Goal: Task Accomplishment & Management: Manage account settings

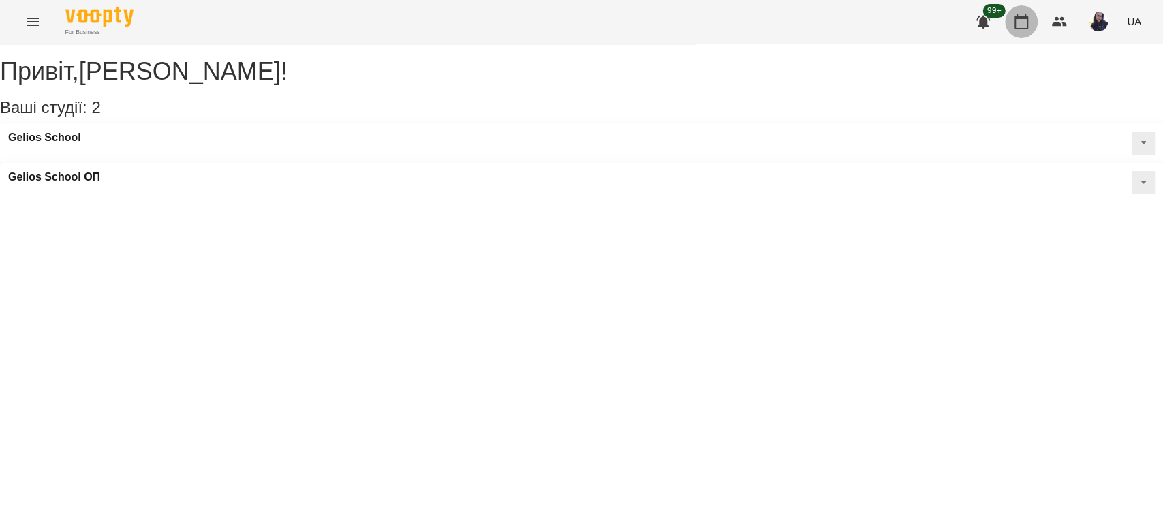
click at [1022, 20] on icon "button" at bounding box center [1021, 22] width 16 height 16
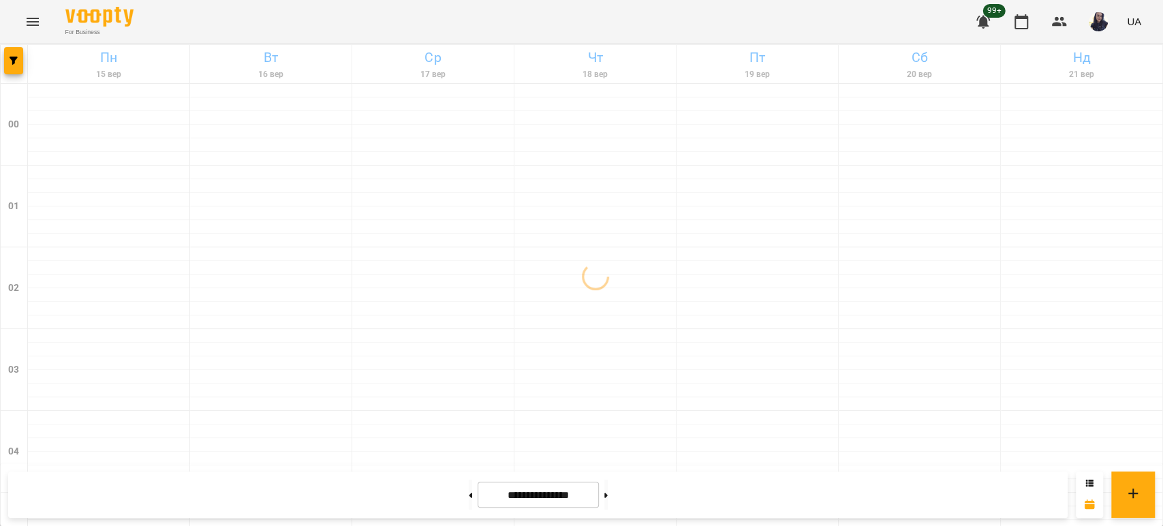
click at [37, 14] on icon "Menu" at bounding box center [33, 22] width 16 height 16
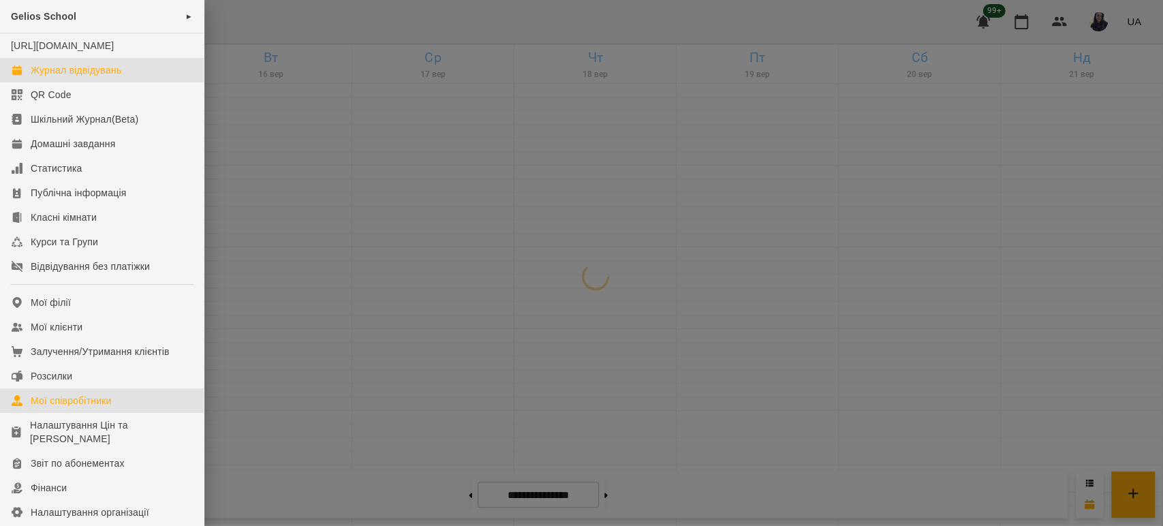
click at [107, 407] on div "Мої співробітники" at bounding box center [71, 401] width 81 height 14
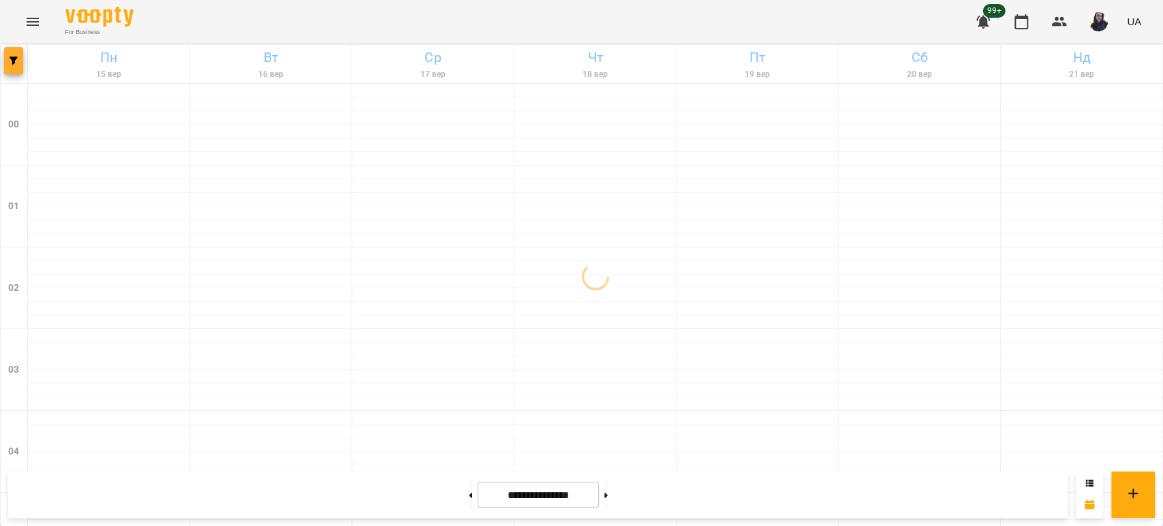
click at [9, 67] on button "button" at bounding box center [13, 60] width 19 height 27
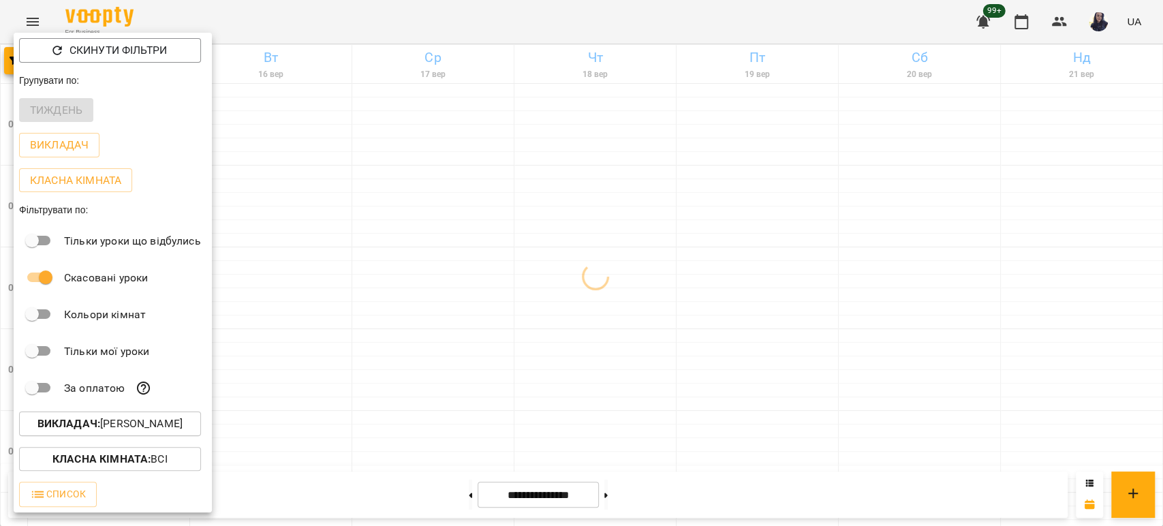
click at [125, 435] on button "Викладач : [PERSON_NAME]" at bounding box center [110, 423] width 182 height 25
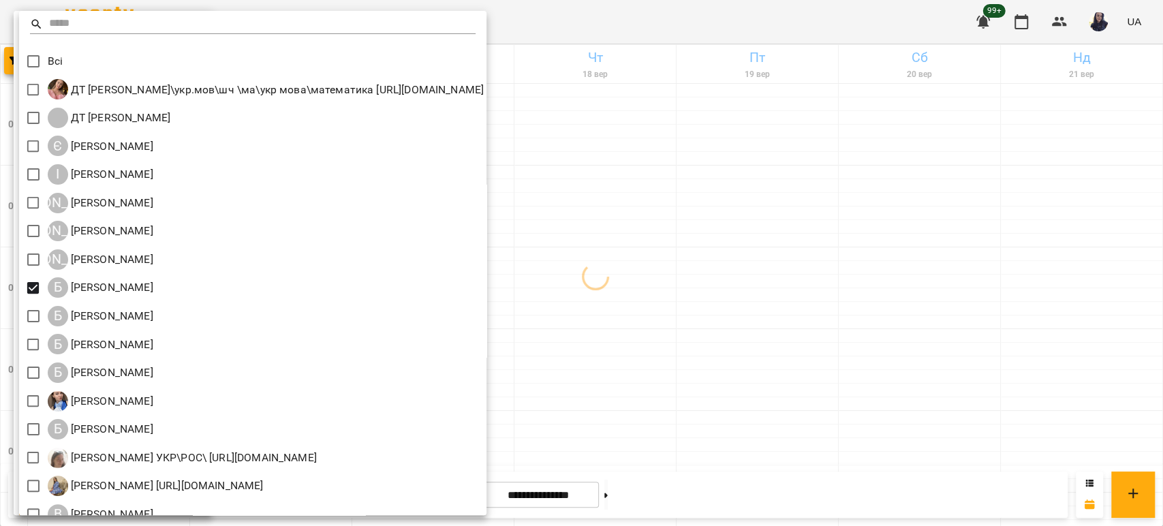
click at [673, 27] on div at bounding box center [581, 263] width 1163 height 526
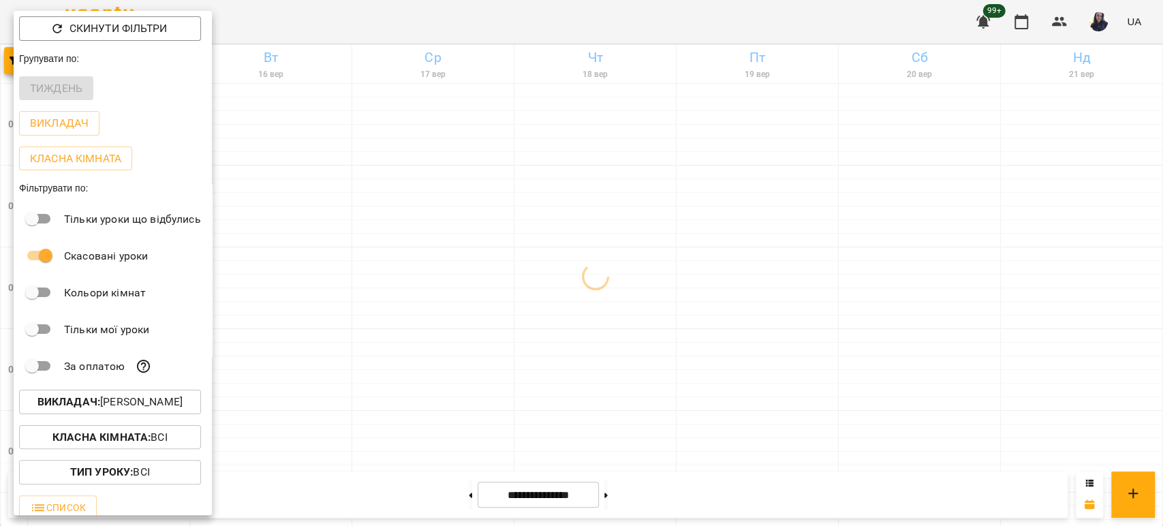
click at [594, 20] on div at bounding box center [581, 263] width 1163 height 526
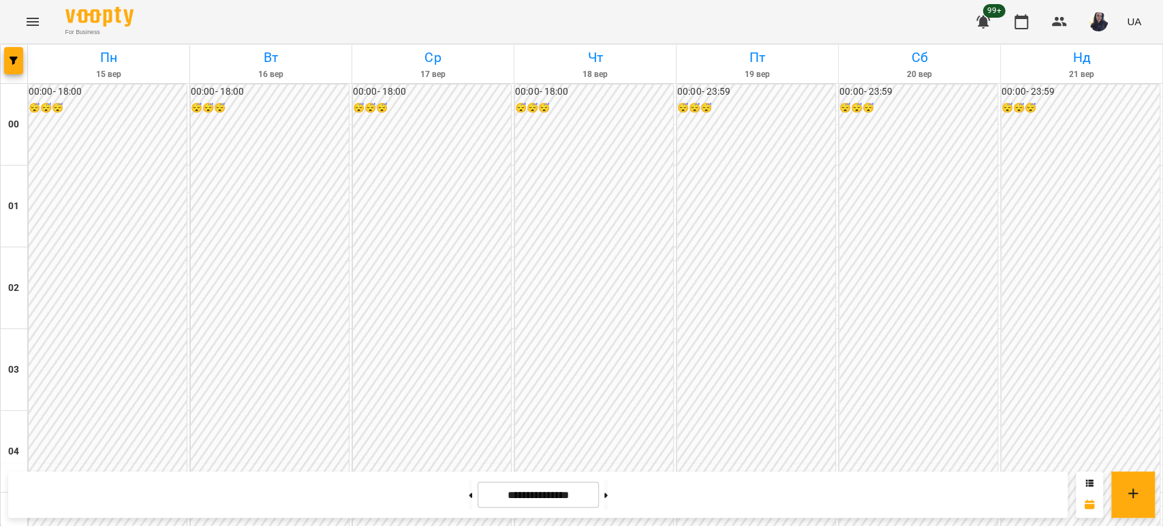
scroll to position [1580, 0]
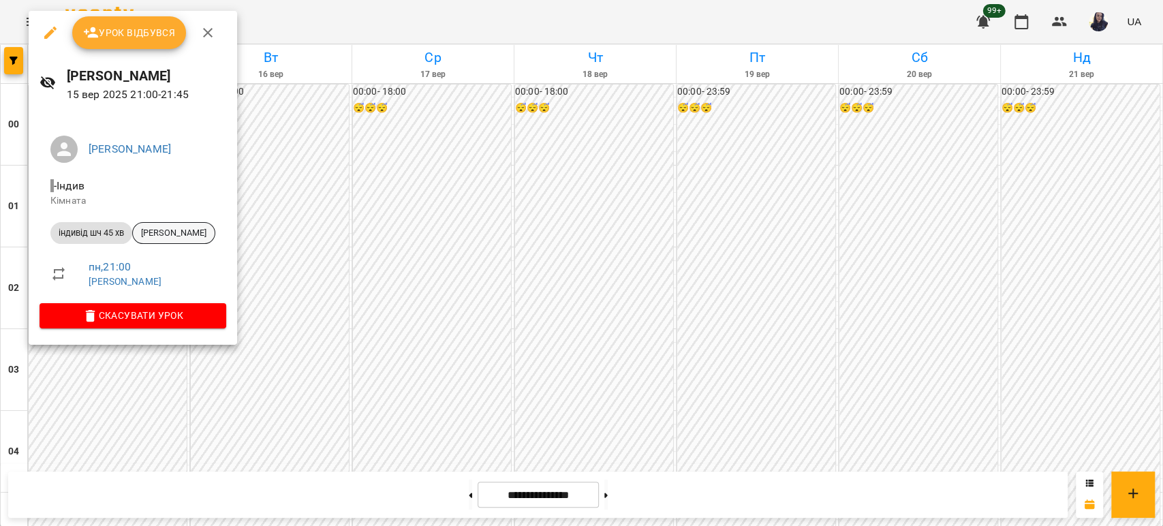
click at [161, 233] on span "[PERSON_NAME]" at bounding box center [174, 233] width 82 height 12
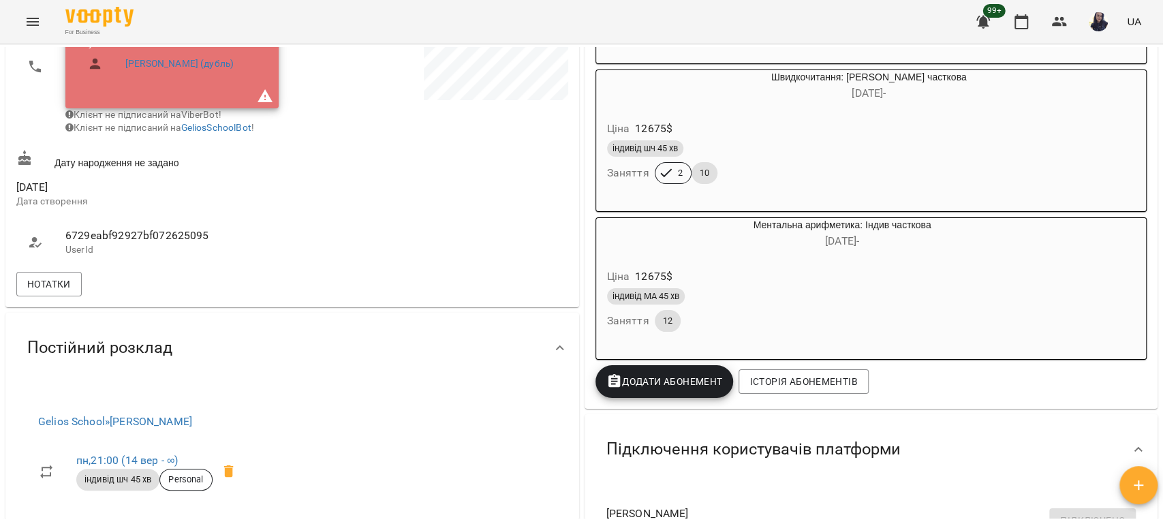
scroll to position [390, 0]
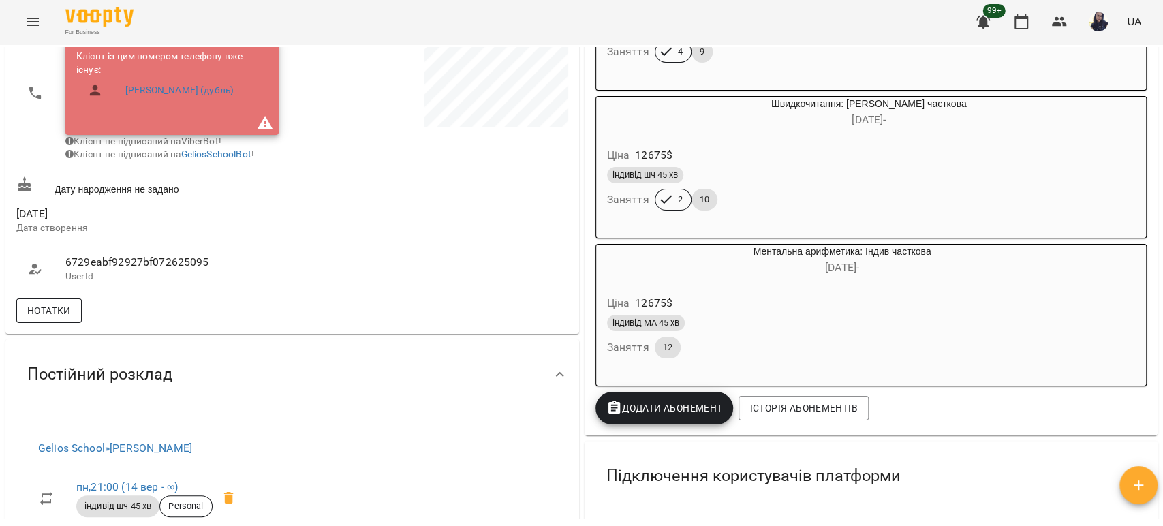
click at [67, 319] on span "Нотатки" at bounding box center [49, 310] width 44 height 16
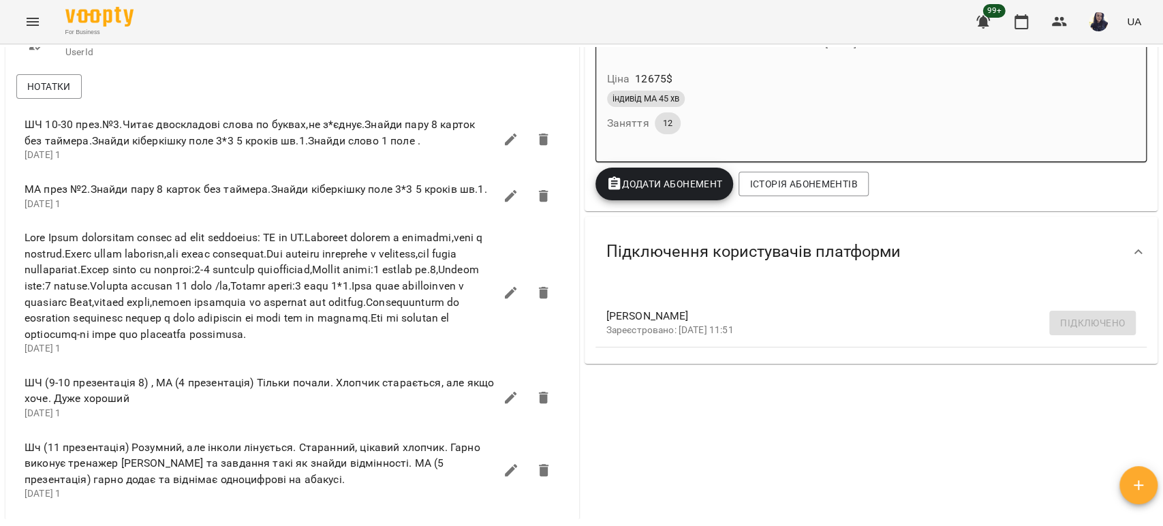
scroll to position [617, 0]
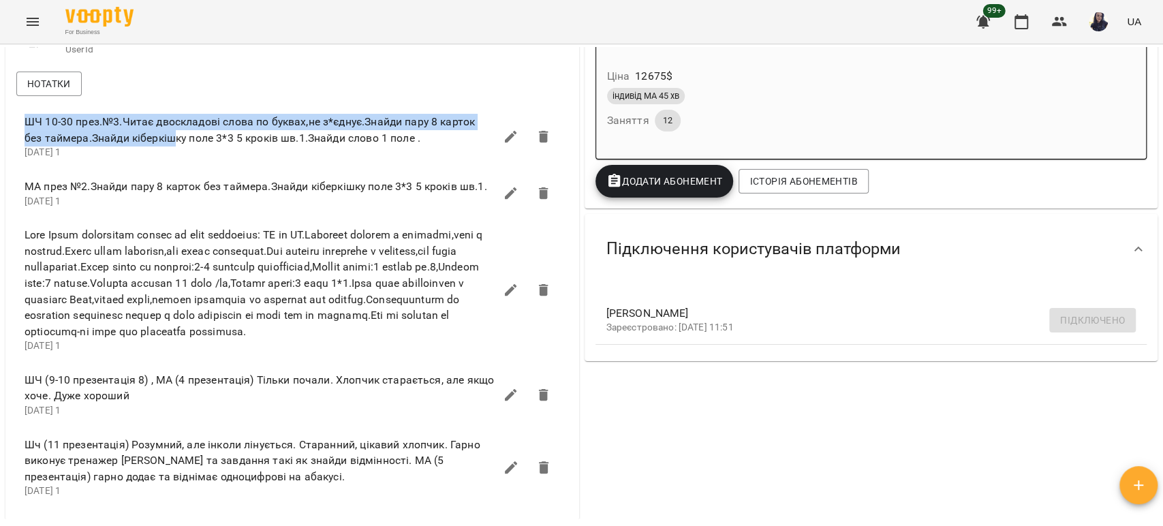
drag, startPoint x: 25, startPoint y: 129, endPoint x: 170, endPoint y: 146, distance: 146.1
click at [170, 146] on span "ШЧ 10-30 през.№3.Читає двоскладові слова по буквах,не з*єднує.Знайди пару 8 кар…" at bounding box center [260, 130] width 470 height 32
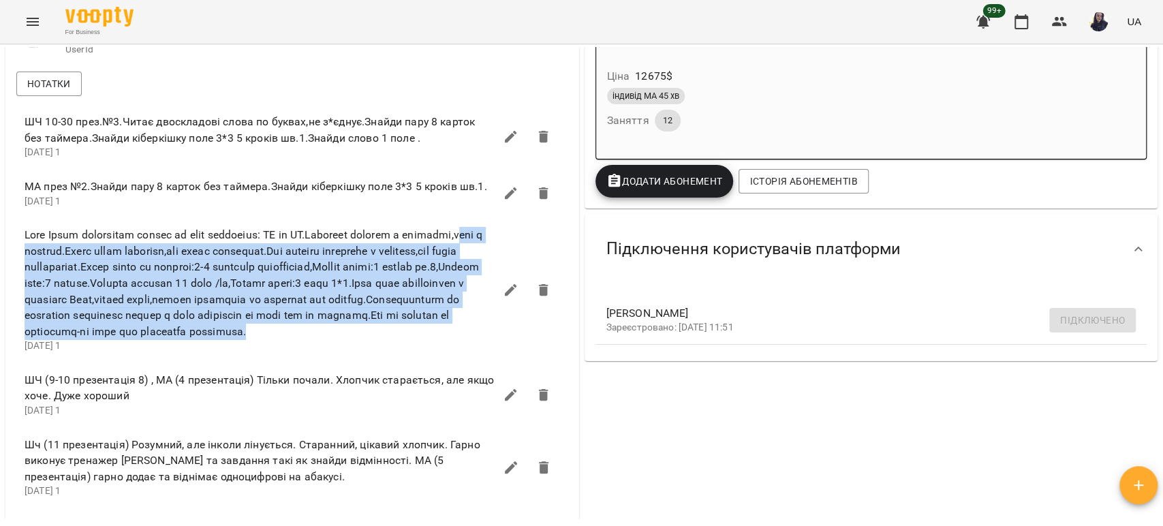
drag, startPoint x: 79, startPoint y: 260, endPoint x: 237, endPoint y: 356, distance: 184.9
click at [237, 339] on span at bounding box center [260, 283] width 470 height 112
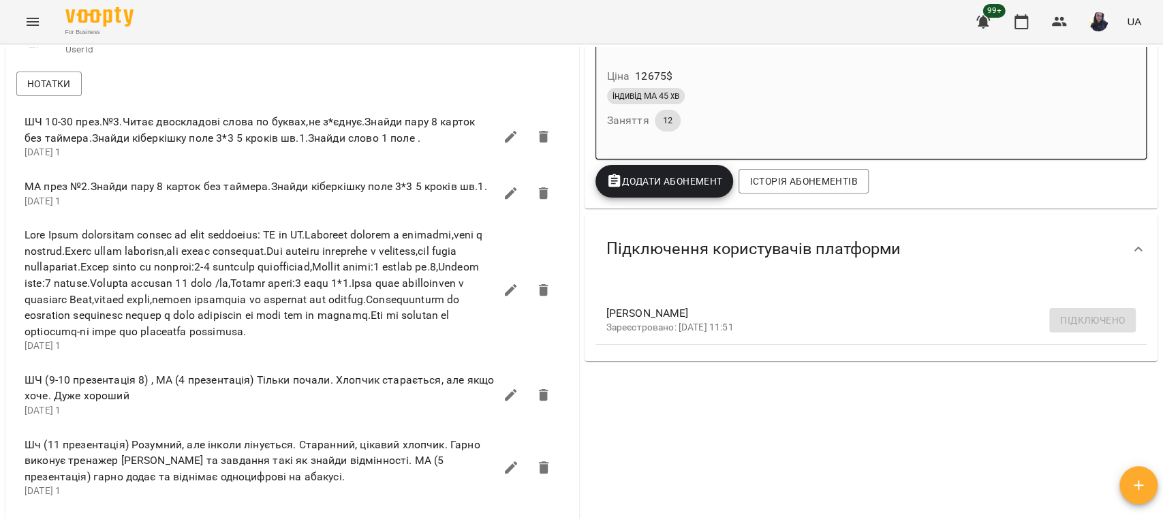
click at [251, 245] on span at bounding box center [260, 283] width 470 height 112
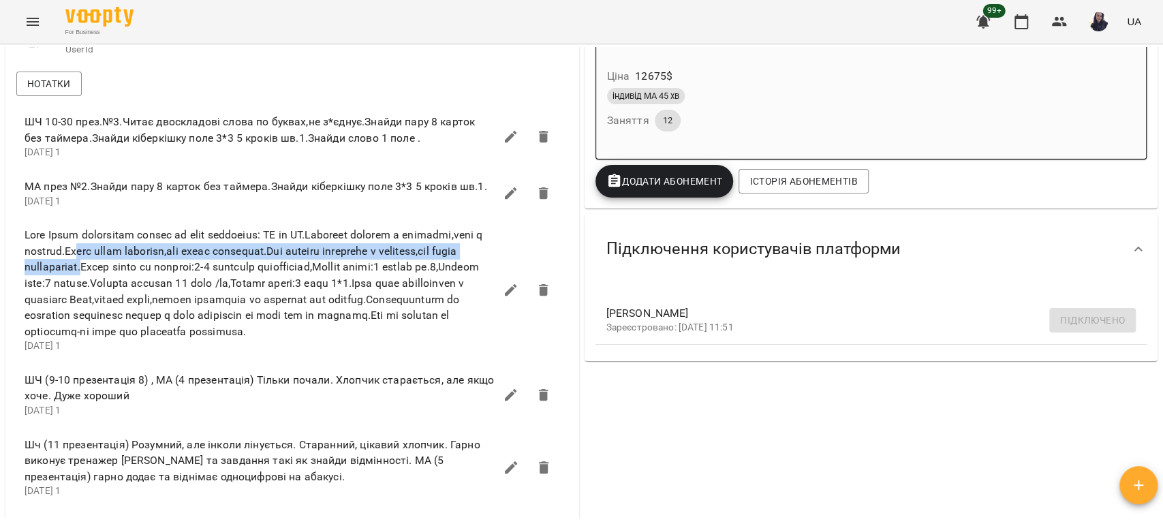
drag, startPoint x: 155, startPoint y: 263, endPoint x: 255, endPoint y: 285, distance: 102.5
click at [255, 285] on span at bounding box center [260, 283] width 470 height 112
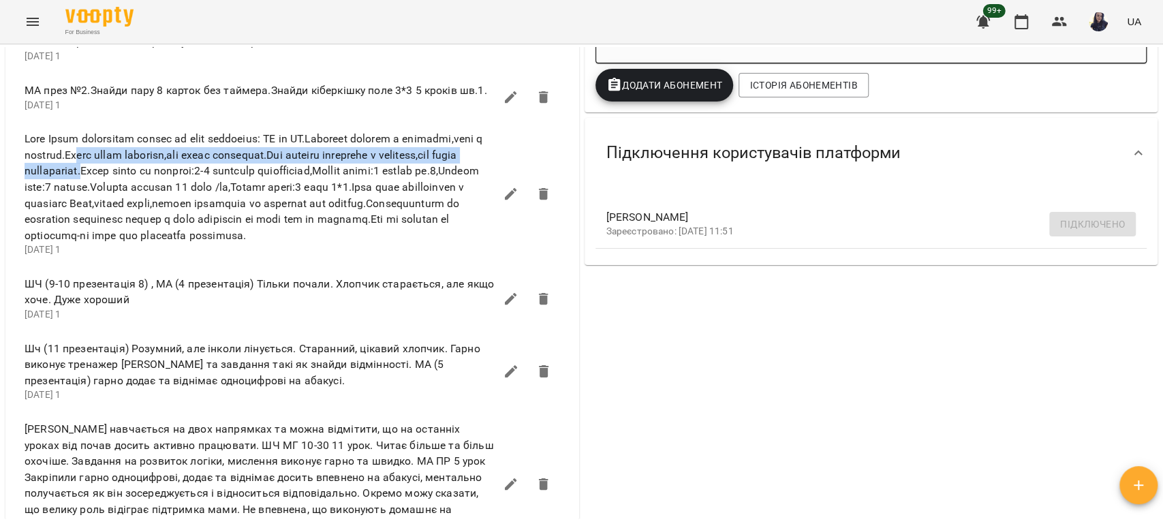
scroll to position [844, 0]
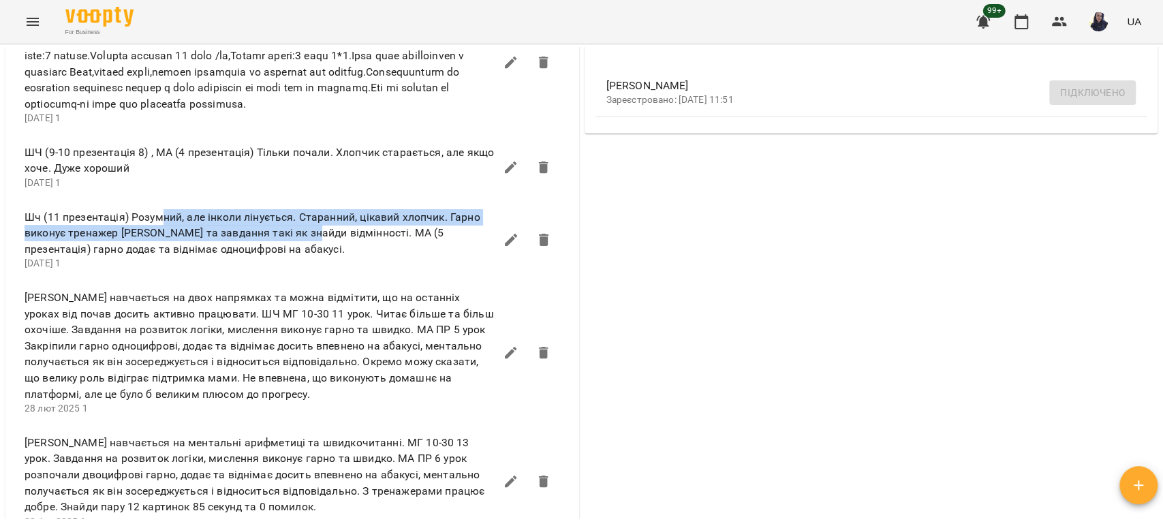
drag, startPoint x: 159, startPoint y: 240, endPoint x: 312, endPoint y: 255, distance: 153.3
click at [312, 255] on span "Шч (11 презентація) Розумний, але інколи лінується. Старанний, цікавий хлопчик.…" at bounding box center [260, 233] width 470 height 48
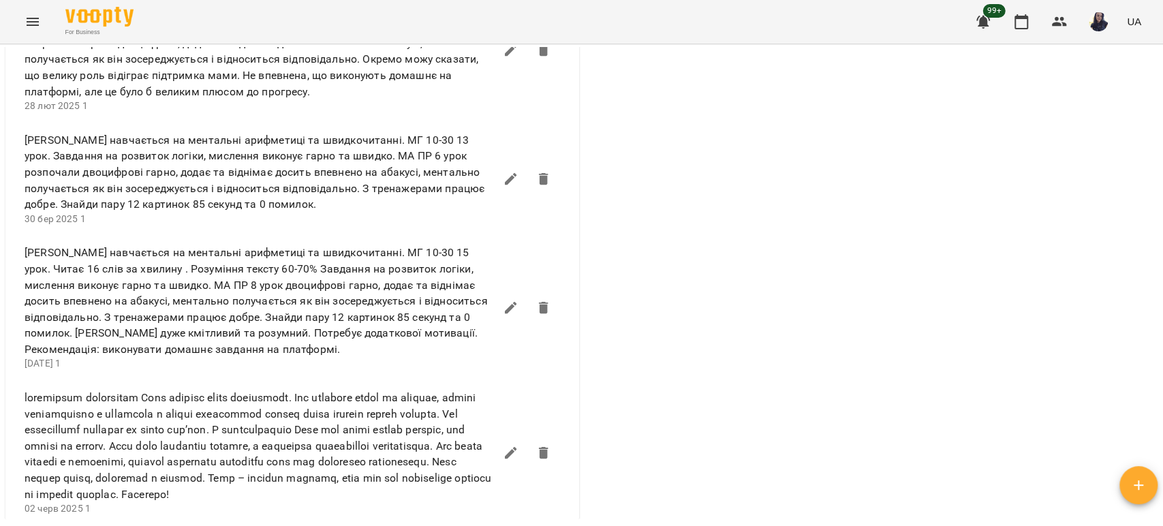
scroll to position [1525, 0]
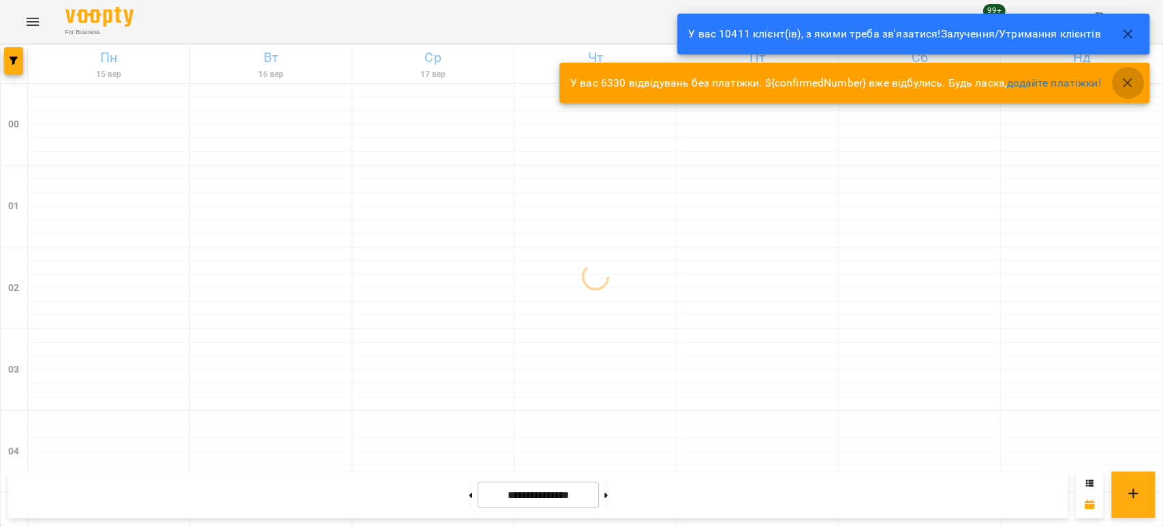
drag, startPoint x: 1124, startPoint y: 87, endPoint x: 1142, endPoint y: 61, distance: 31.8
click at [1124, 87] on icon "button" at bounding box center [1127, 83] width 16 height 16
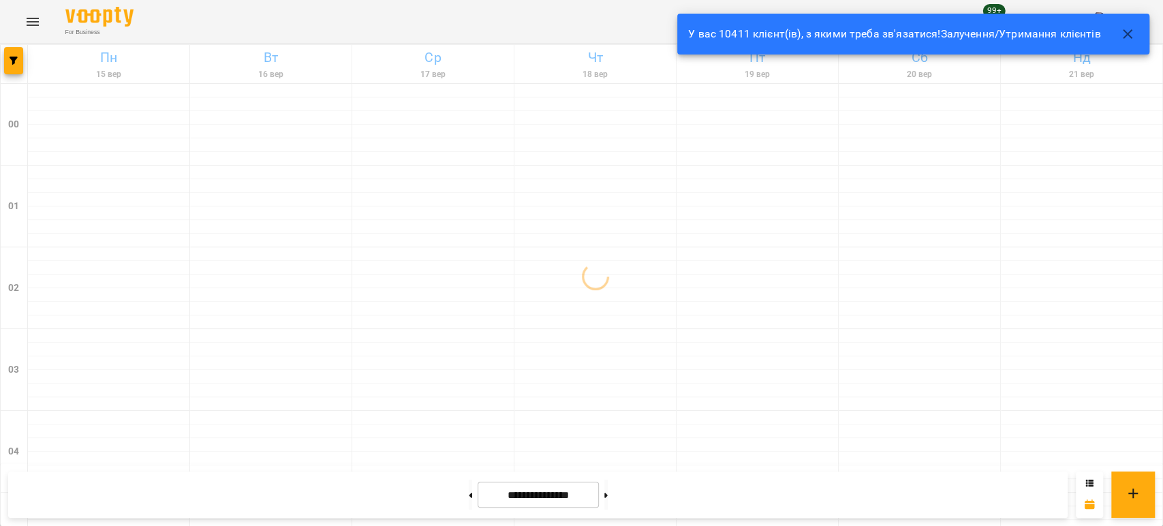
click at [1133, 31] on icon "button" at bounding box center [1127, 34] width 16 height 16
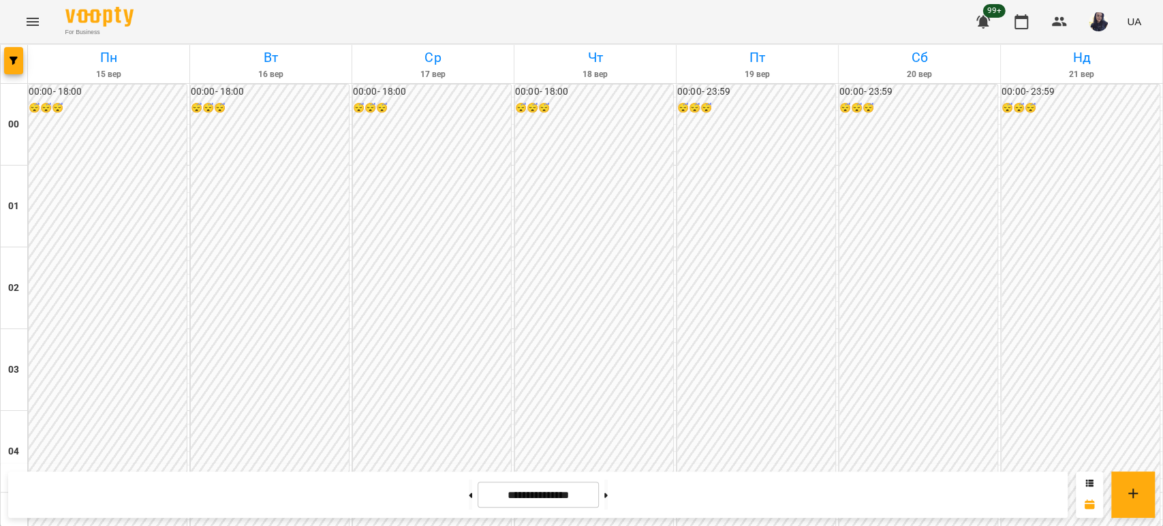
scroll to position [1580, 0]
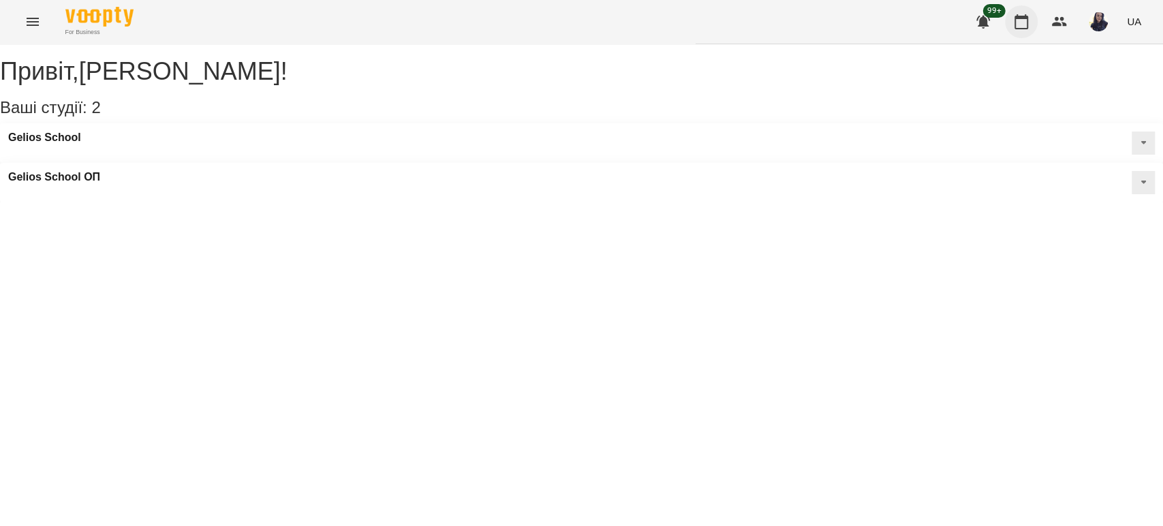
click at [1010, 28] on button "button" at bounding box center [1021, 21] width 33 height 33
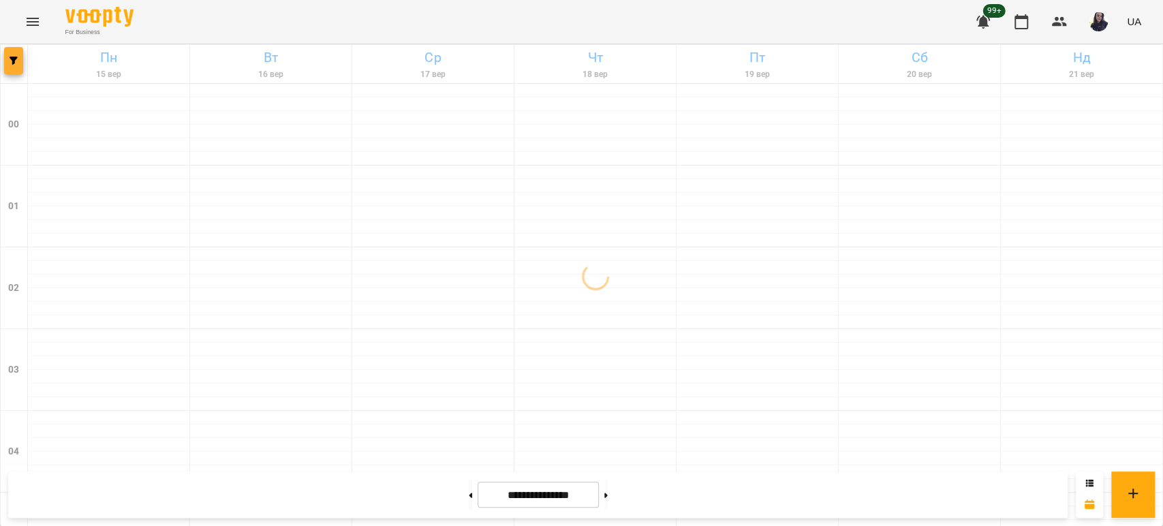
click at [17, 57] on icon "button" at bounding box center [14, 61] width 8 height 8
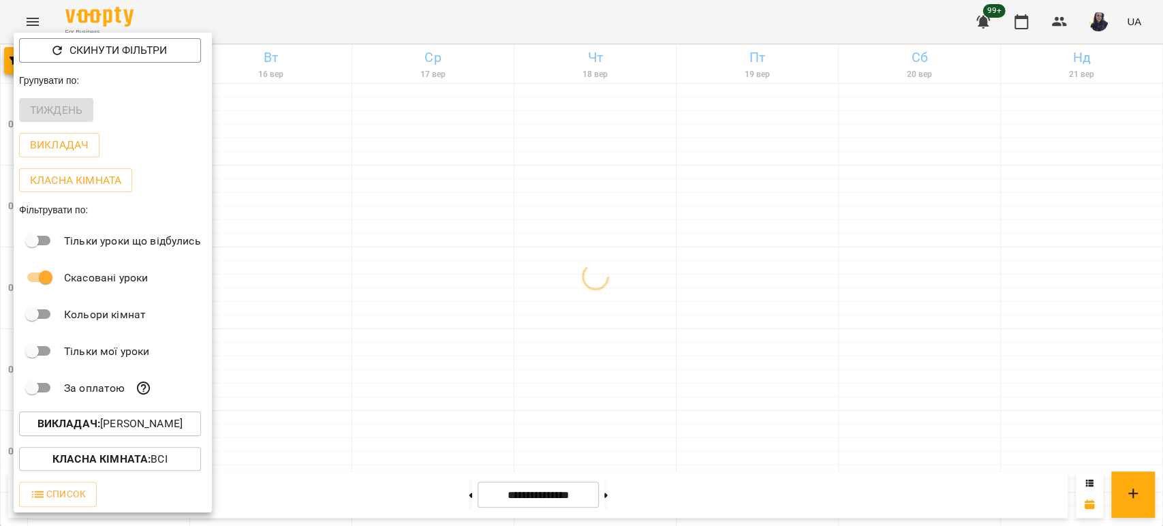
click at [37, 11] on div at bounding box center [581, 263] width 1163 height 526
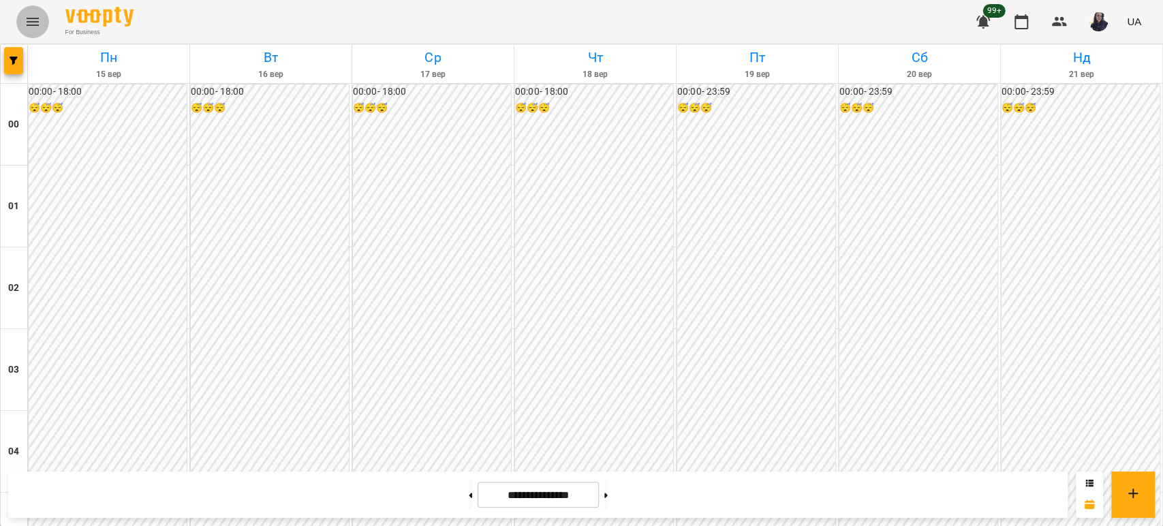
click at [35, 22] on icon "Menu" at bounding box center [33, 22] width 16 height 16
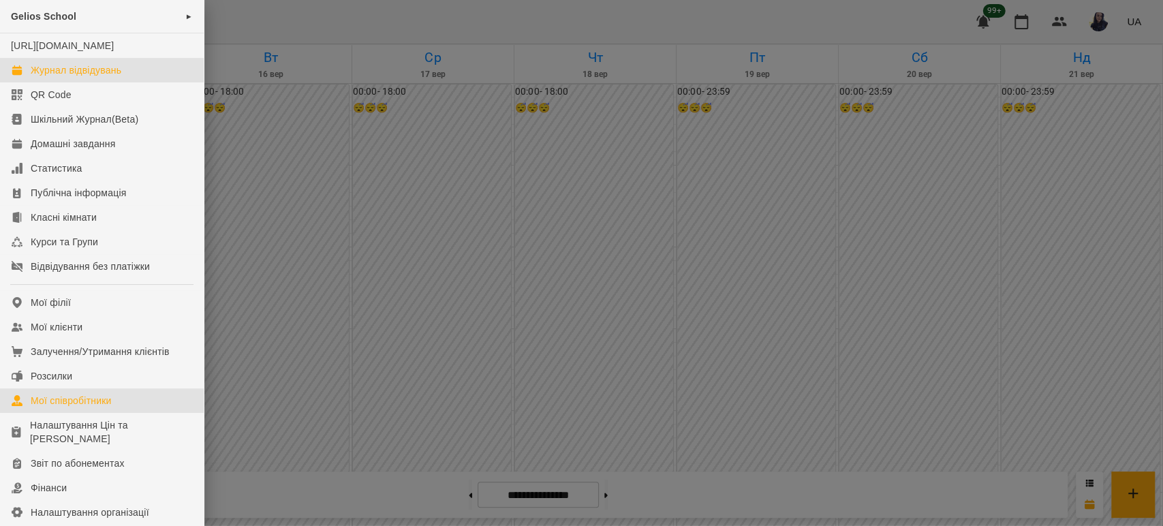
click at [84, 407] on div "Мої співробітники" at bounding box center [71, 401] width 81 height 14
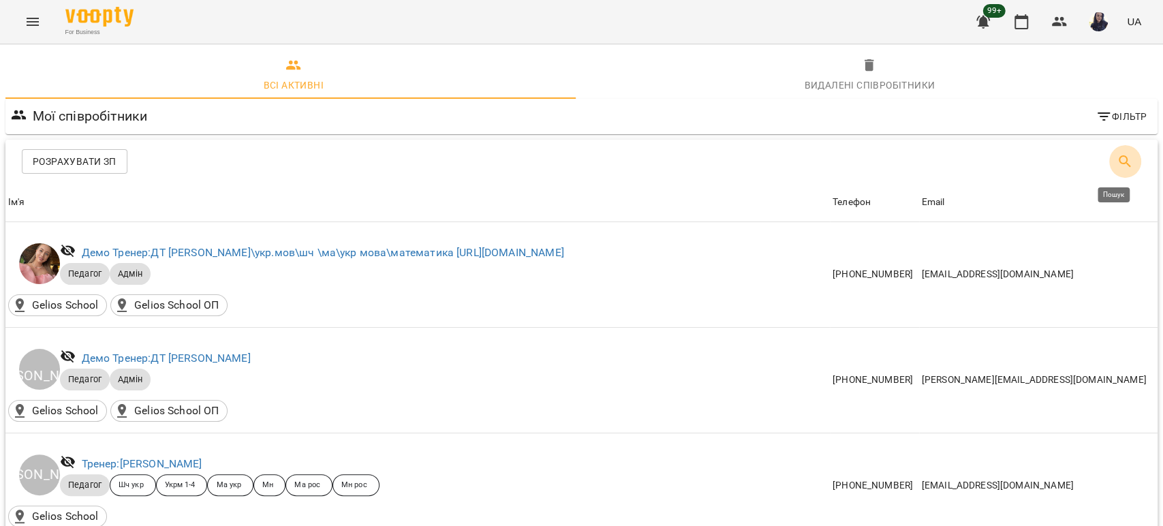
click at [1126, 164] on button "Пошук" at bounding box center [1124, 161] width 33 height 33
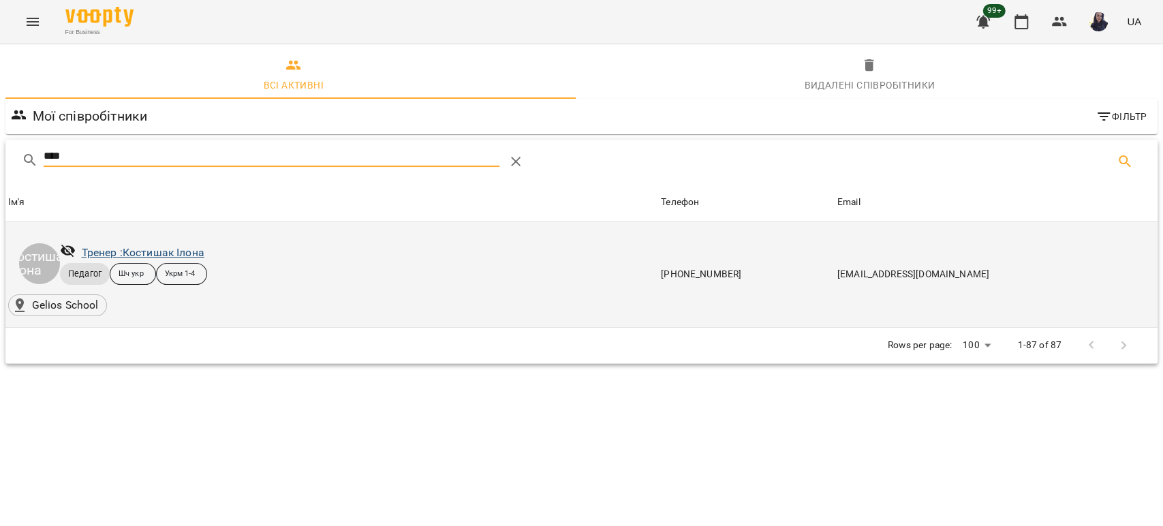
type input "****"
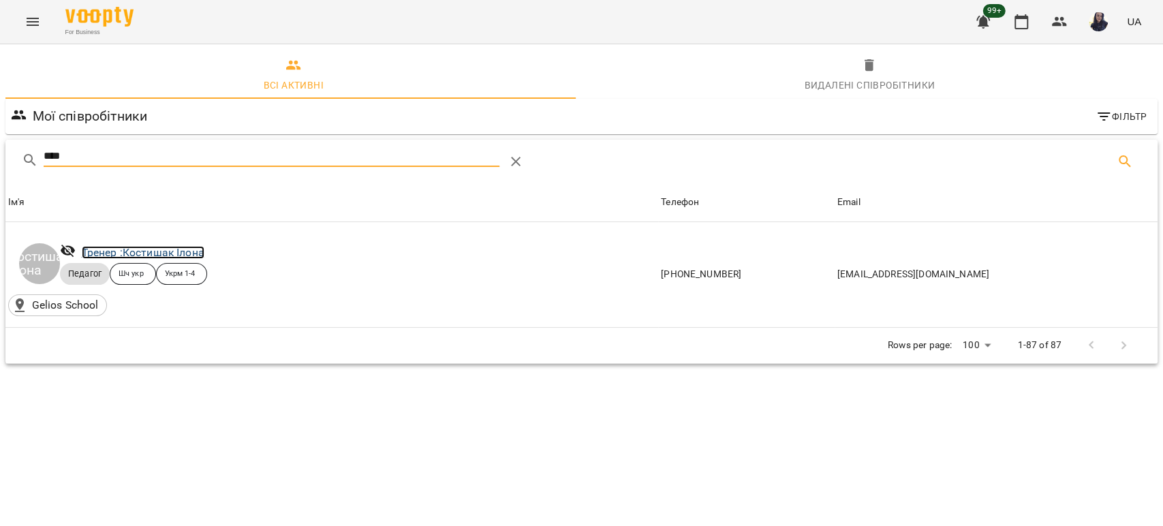
click at [170, 254] on link "Тренер : Костишак Ілона" at bounding box center [143, 252] width 123 height 13
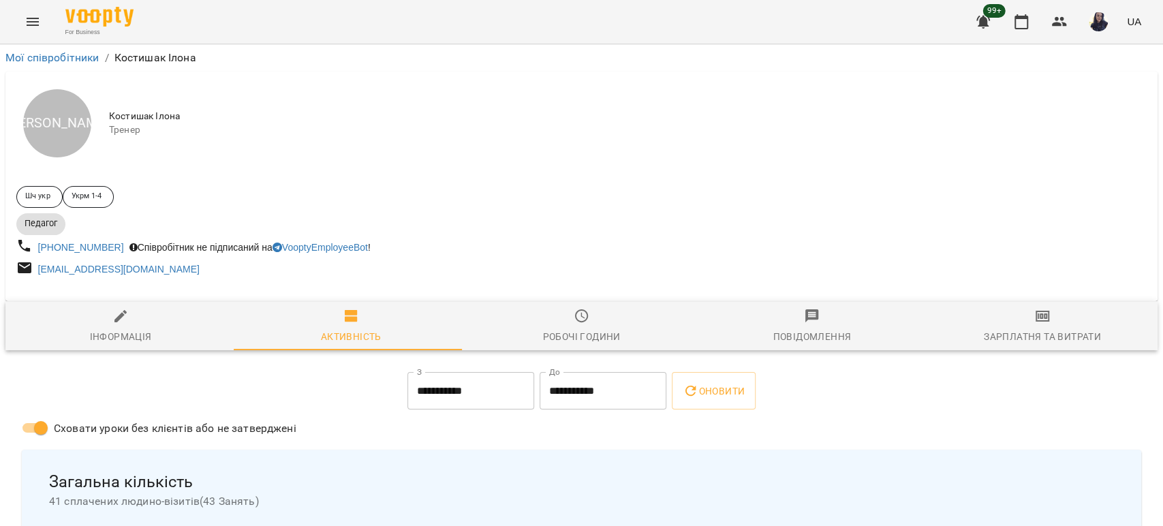
click at [593, 335] on div "Робочі години" at bounding box center [581, 336] width 78 height 16
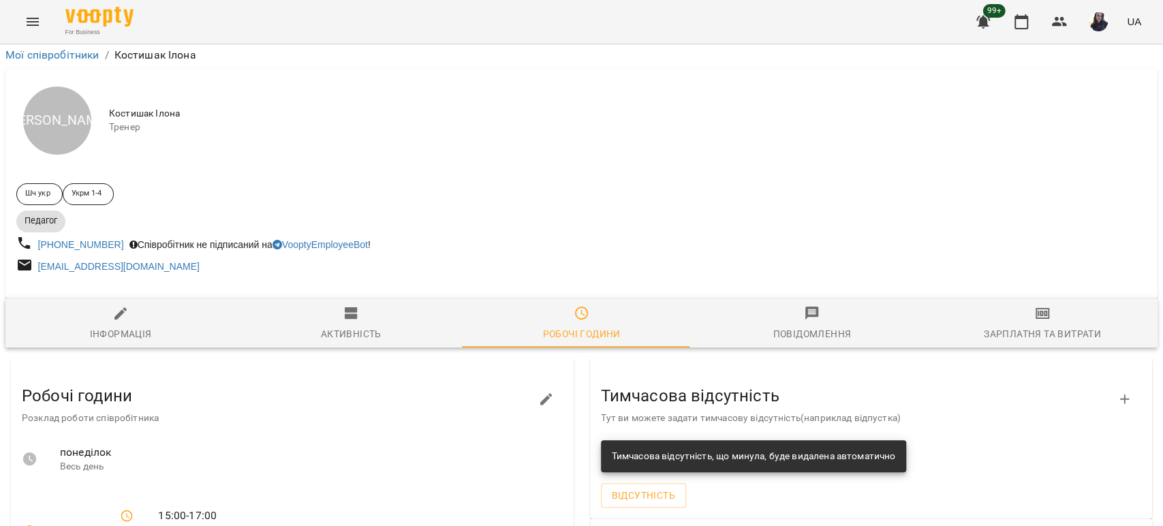
scroll to position [589, 0]
